Goal: Navigation & Orientation: Find specific page/section

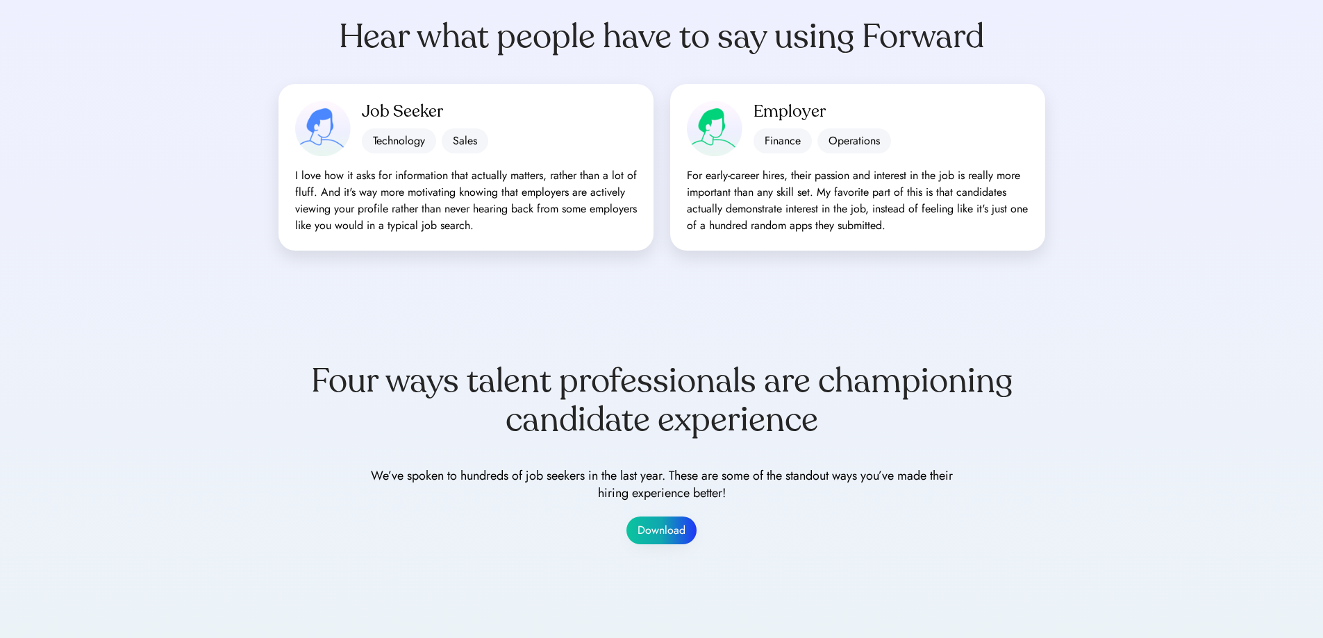
scroll to position [1865, 0]
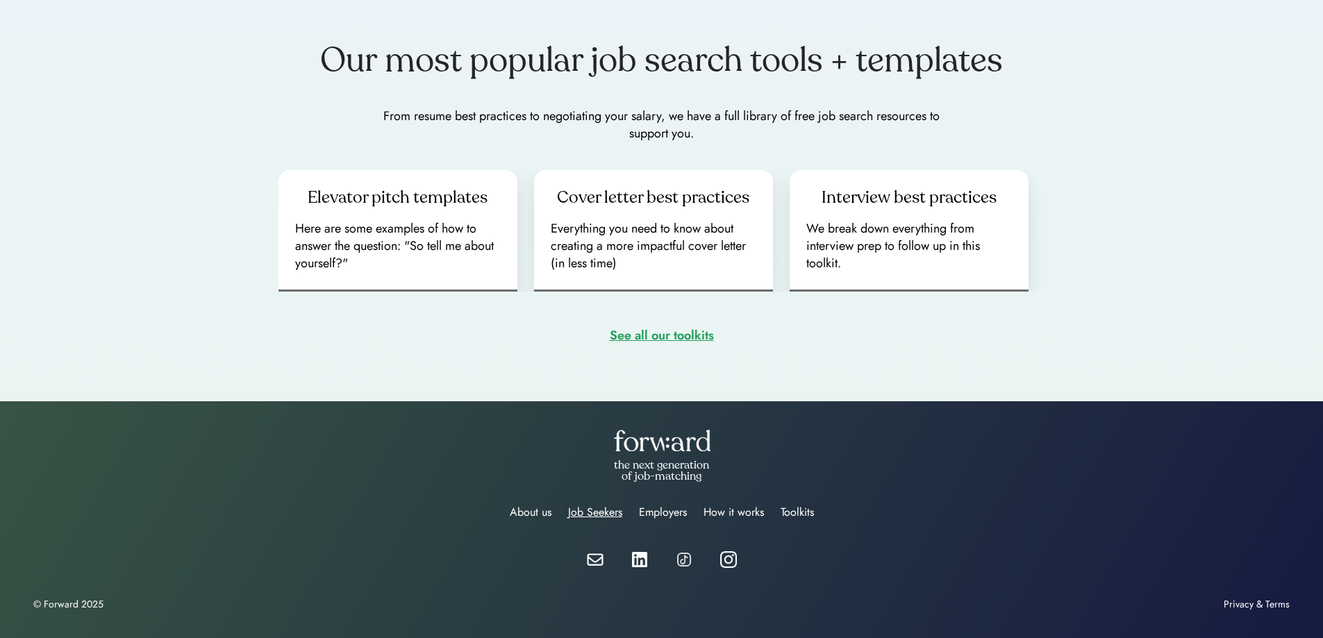
click at [600, 506] on div "Job Seekers" at bounding box center [595, 512] width 54 height 17
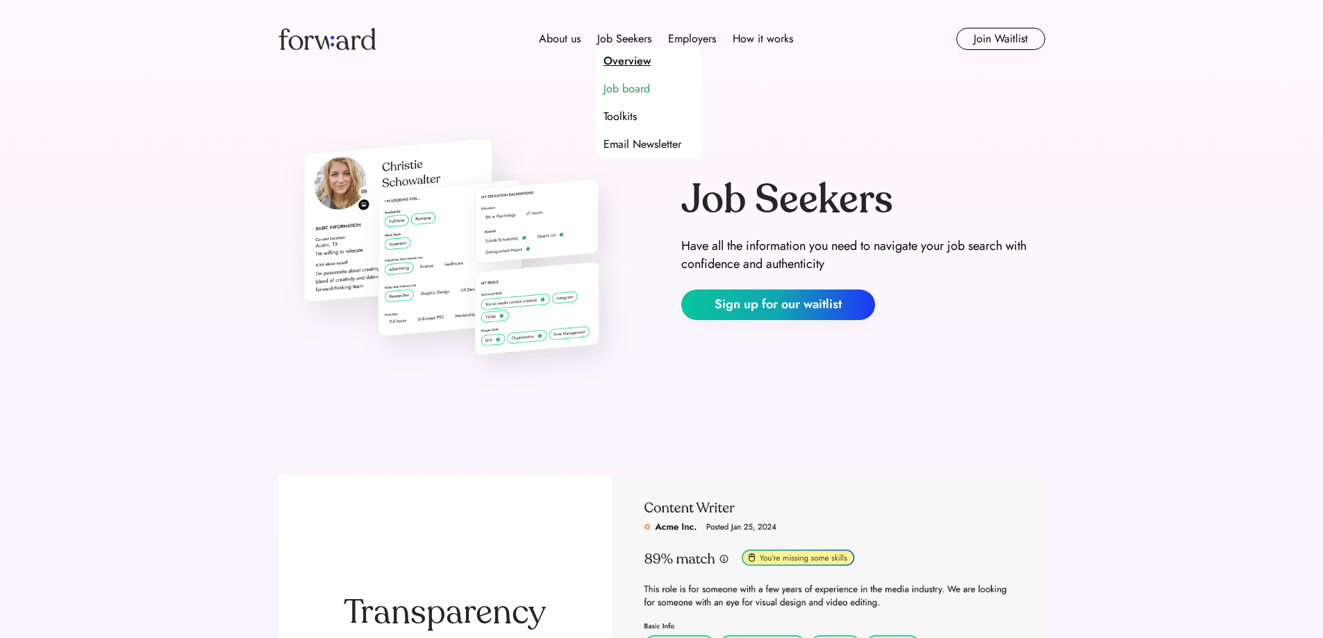
click at [619, 85] on div "Job board" at bounding box center [626, 89] width 47 height 17
